Goal: Check status: Check status

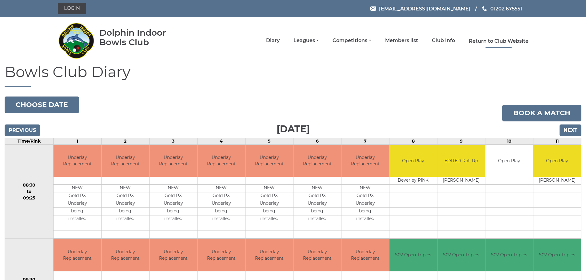
click at [488, 40] on link "Return to Club Website" at bounding box center [499, 41] width 60 height 7
click at [82, 8] on link "Login" at bounding box center [72, 8] width 28 height 11
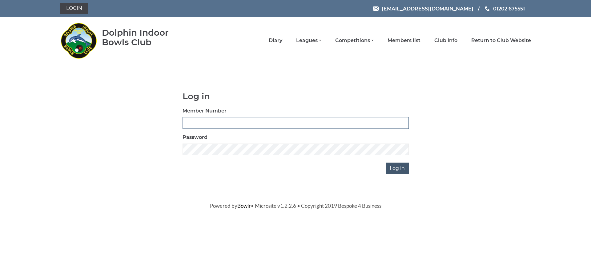
type input "3779"
click at [392, 171] on input "Log in" at bounding box center [396, 169] width 23 height 12
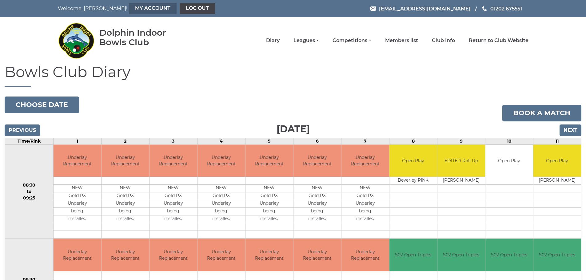
click at [129, 8] on link "My Account" at bounding box center [153, 8] width 48 height 11
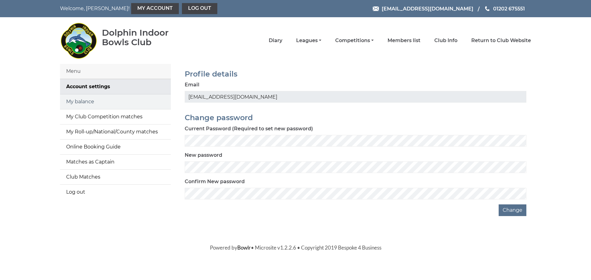
click at [90, 101] on link "My balance" at bounding box center [115, 101] width 111 height 15
